Goal: Task Accomplishment & Management: Complete application form

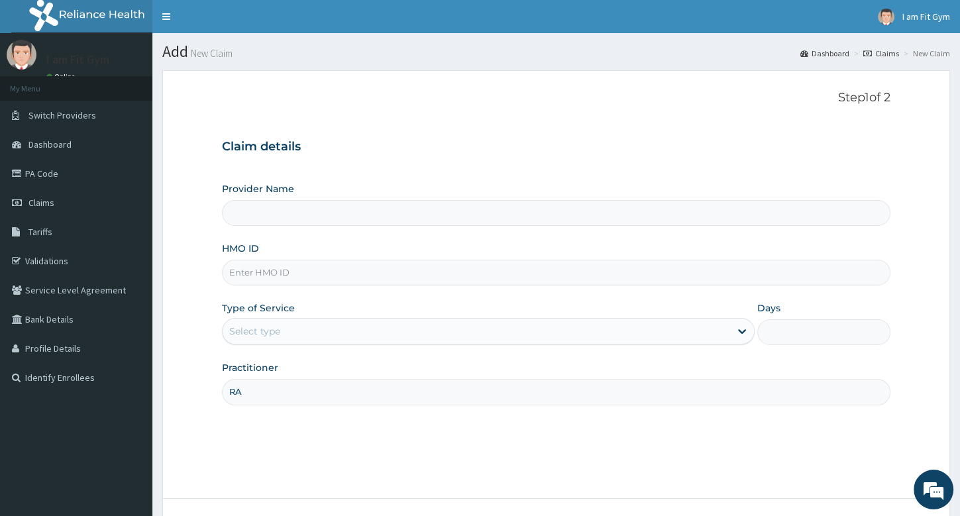
type input "RAZ"
type input "I am Fit Gym - Ajah"
type input "1"
type input "RAZZIE"
click at [327, 274] on input "HMO ID" at bounding box center [556, 273] width 668 height 26
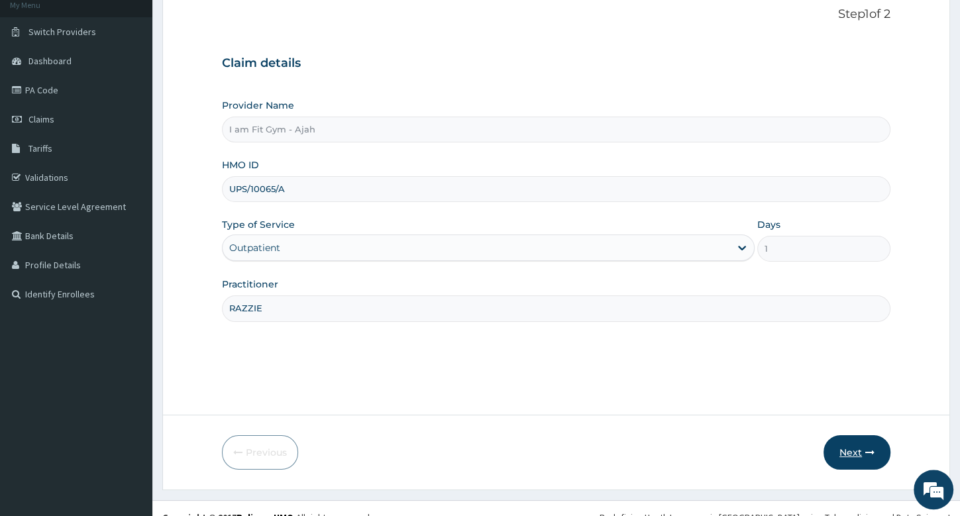
scroll to position [101, 0]
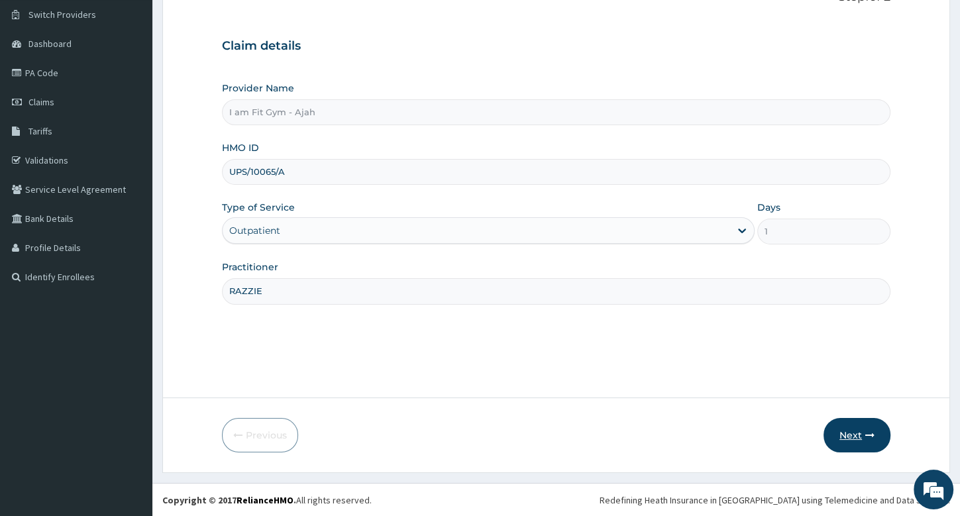
type input "UPS/10065/A"
click at [870, 447] on button "Next" at bounding box center [856, 435] width 67 height 34
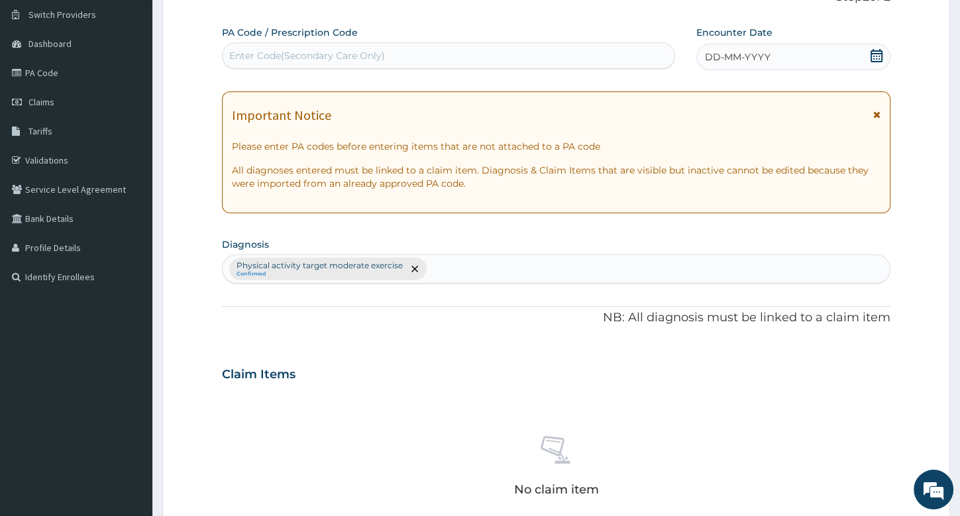
click at [876, 56] on icon at bounding box center [876, 55] width 12 height 13
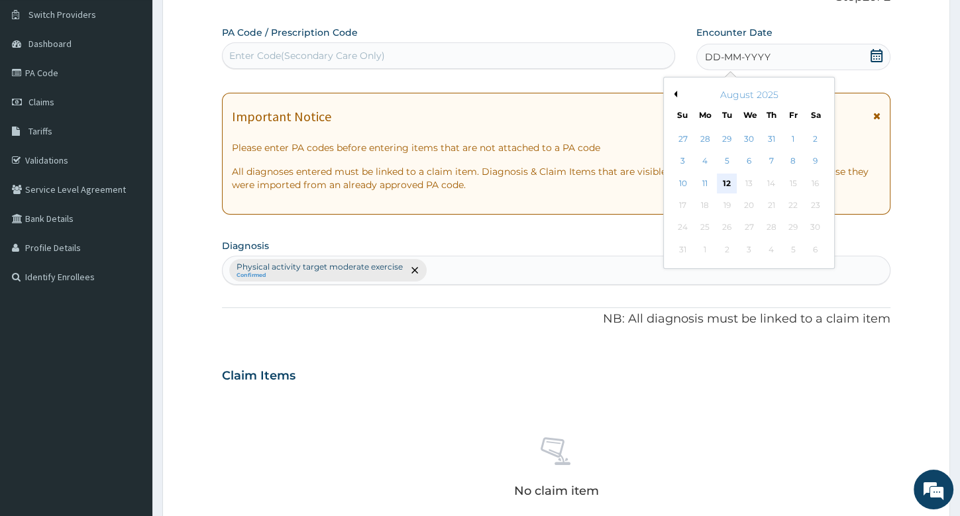
click at [726, 179] on div "12" at bounding box center [727, 184] width 20 height 20
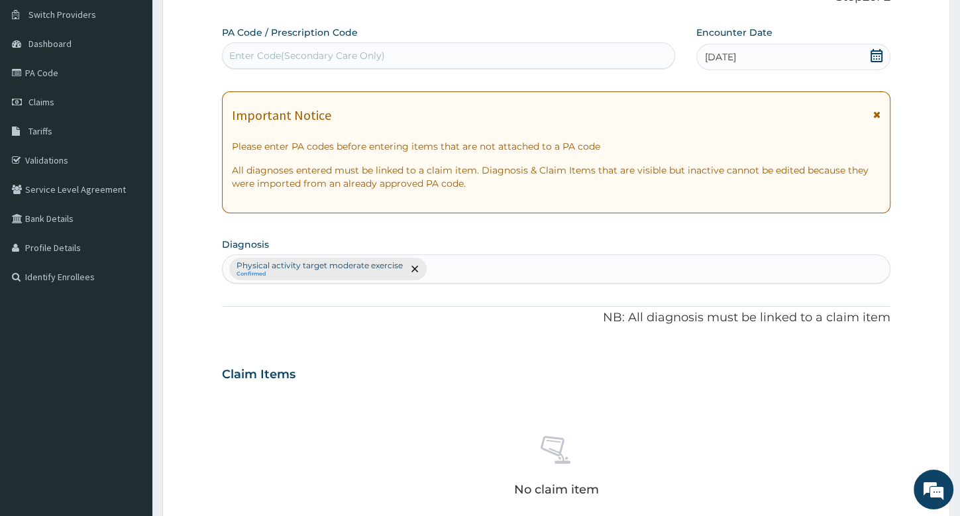
click at [593, 55] on div "Enter Code(Secondary Care Only)" at bounding box center [449, 55] width 452 height 21
type input "PA/DCE99F"
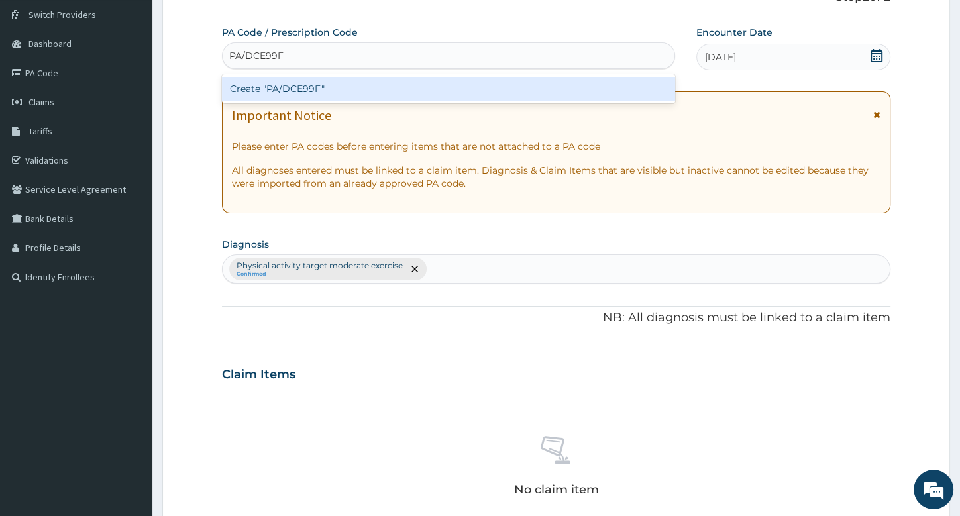
click at [590, 83] on div "Create "PA/DCE99F"" at bounding box center [448, 89] width 453 height 24
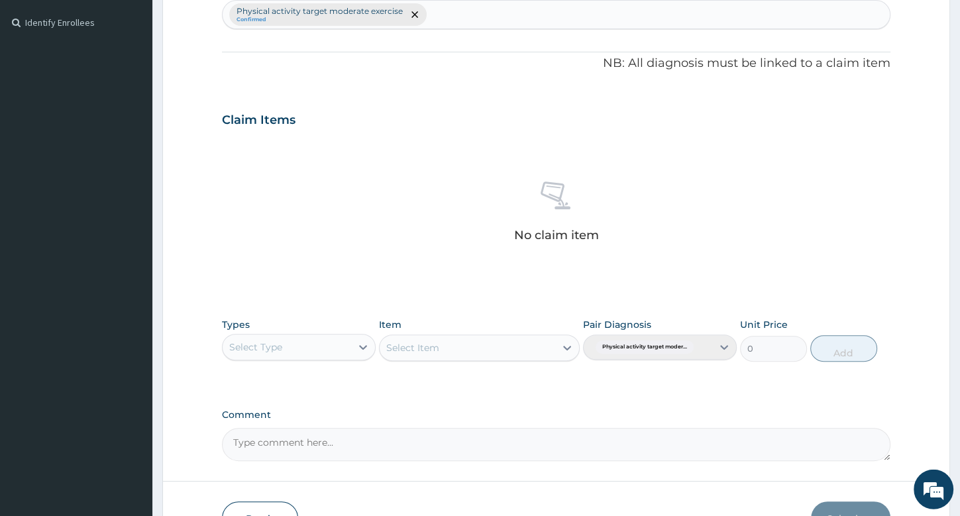
scroll to position [357, 0]
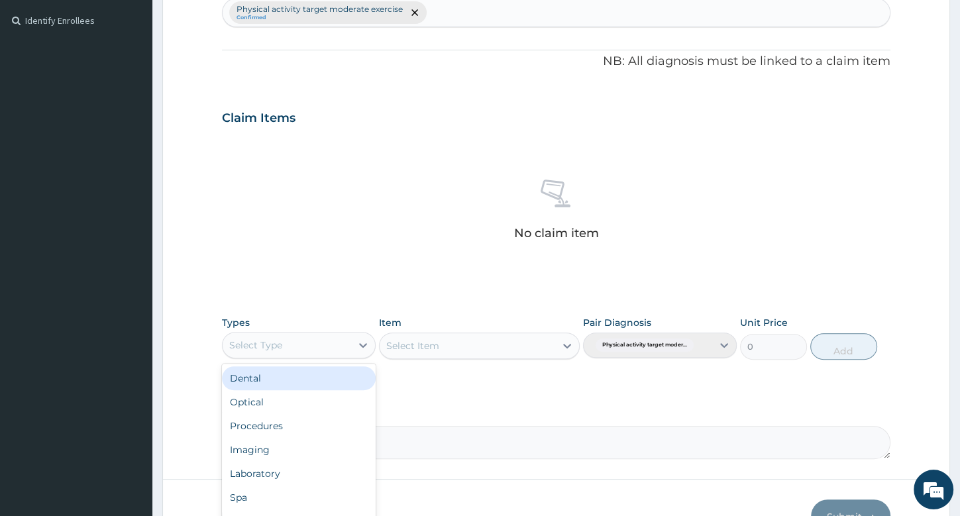
click at [272, 341] on div "Select Type" at bounding box center [255, 344] width 53 height 13
type input "GY"
click at [300, 383] on div "Gym" at bounding box center [299, 378] width 154 height 24
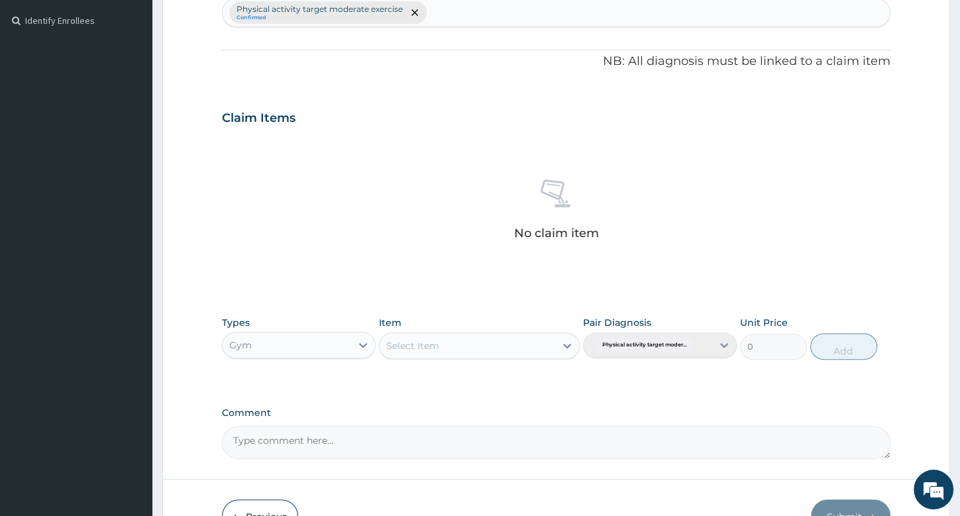
click at [497, 347] on div "Select Item" at bounding box center [468, 345] width 176 height 21
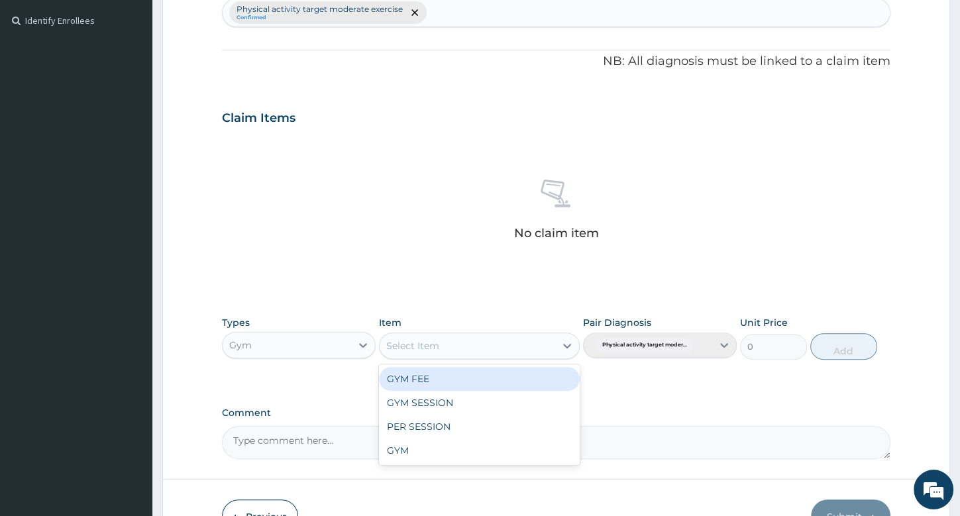
click at [505, 378] on div "GYM FEE" at bounding box center [479, 379] width 201 height 24
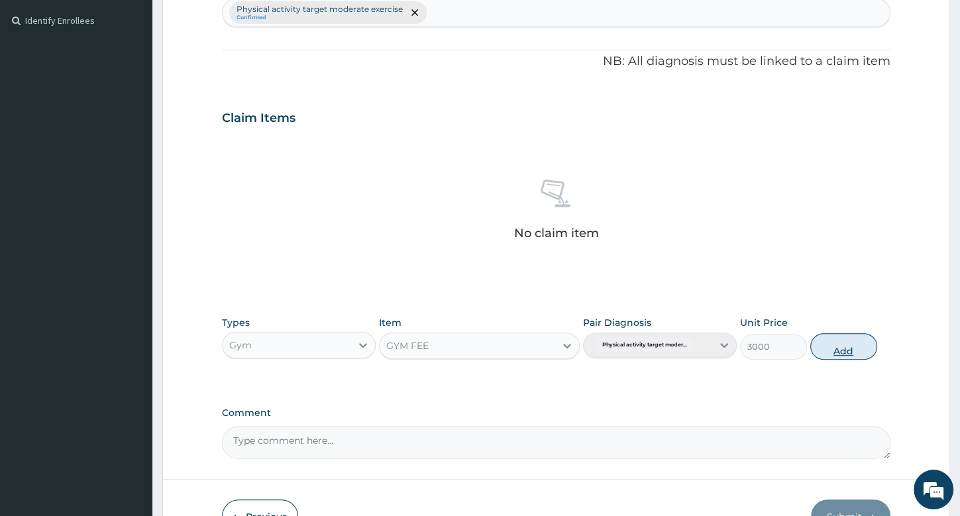
click at [849, 347] on button "Add" at bounding box center [843, 346] width 67 height 26
type input "0"
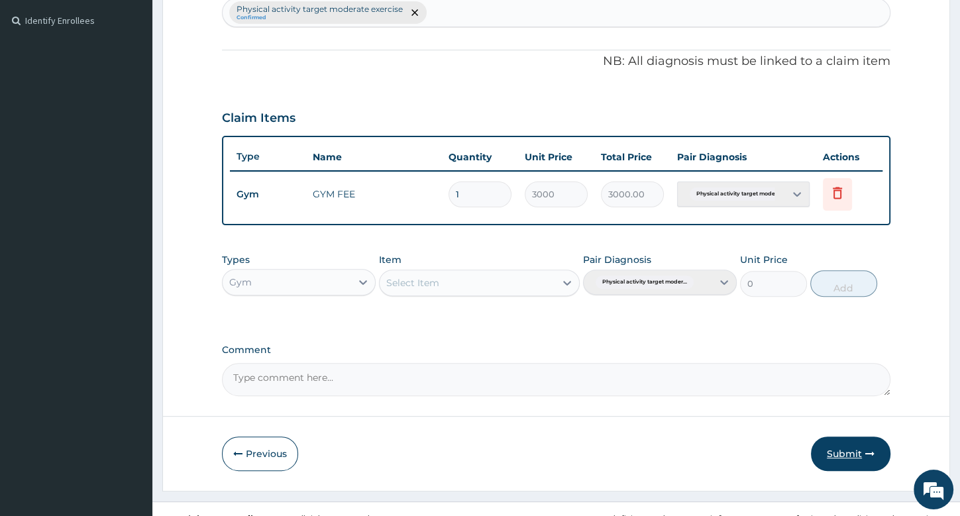
click at [836, 446] on button "Submit" at bounding box center [850, 453] width 79 height 34
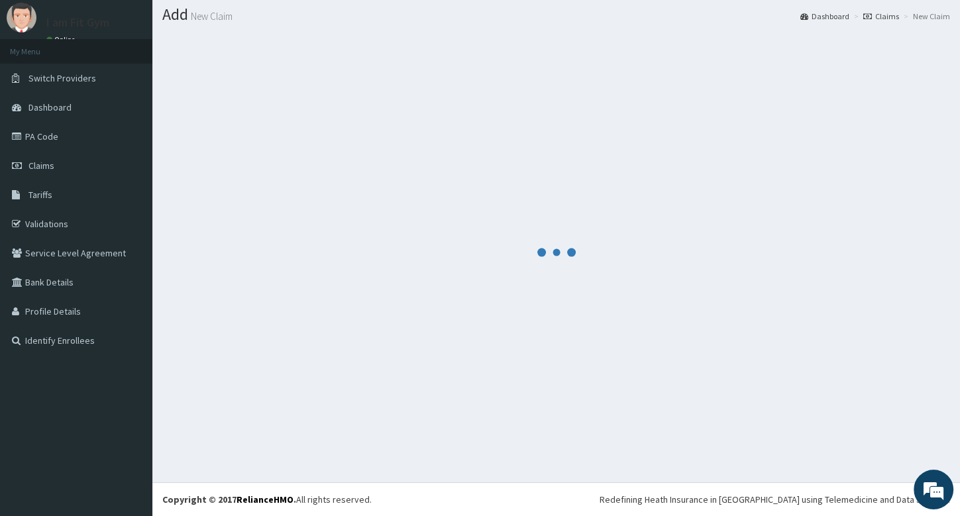
scroll to position [36, 0]
